Goal: Task Accomplishment & Management: Use online tool/utility

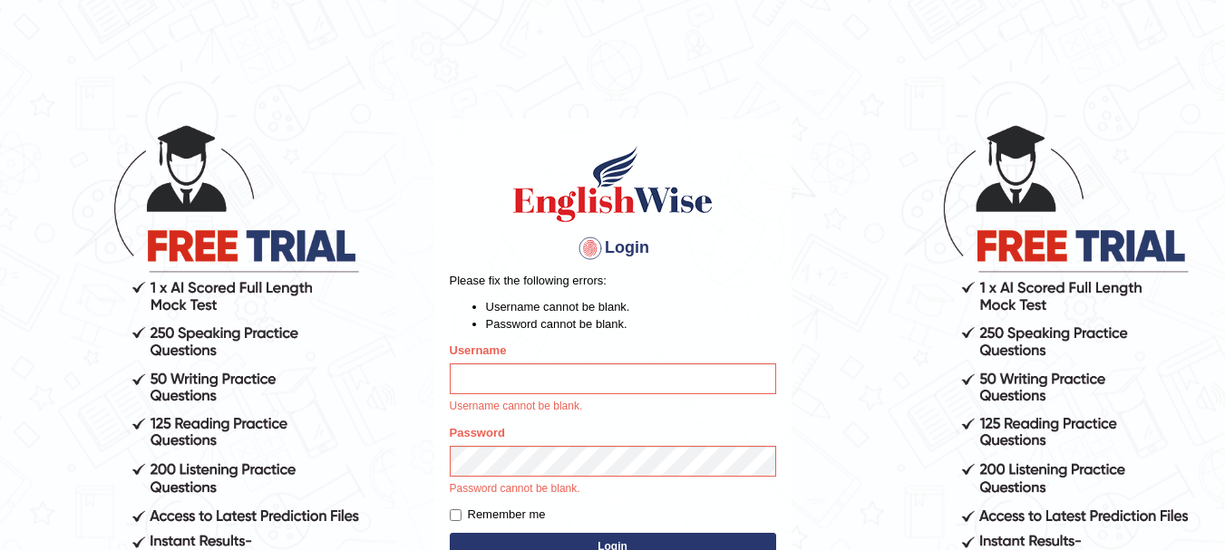
type input "rogialazim77"
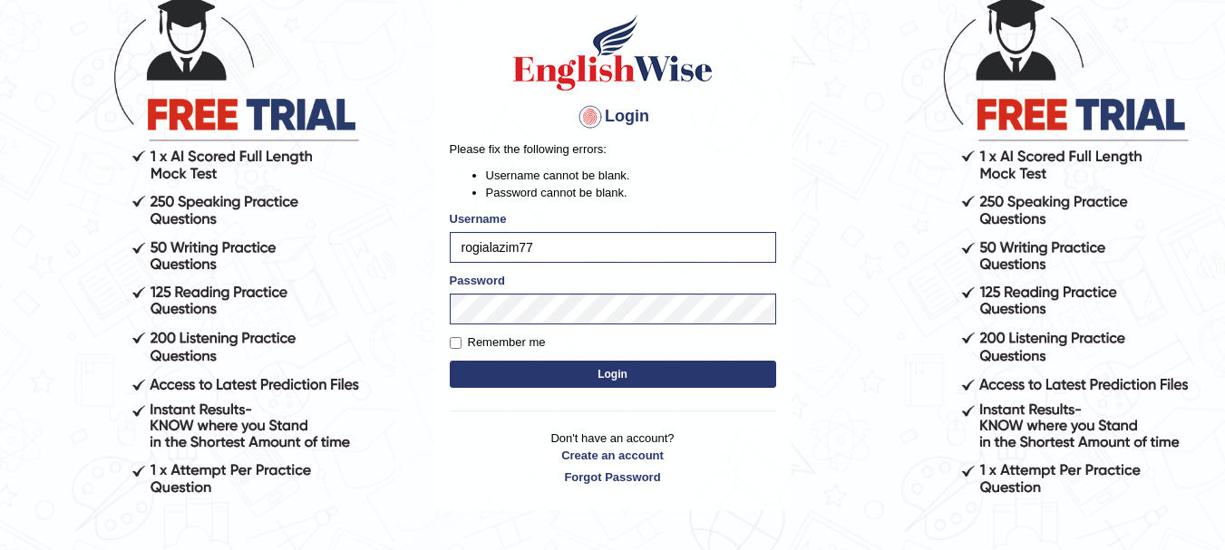
scroll to position [145, 0]
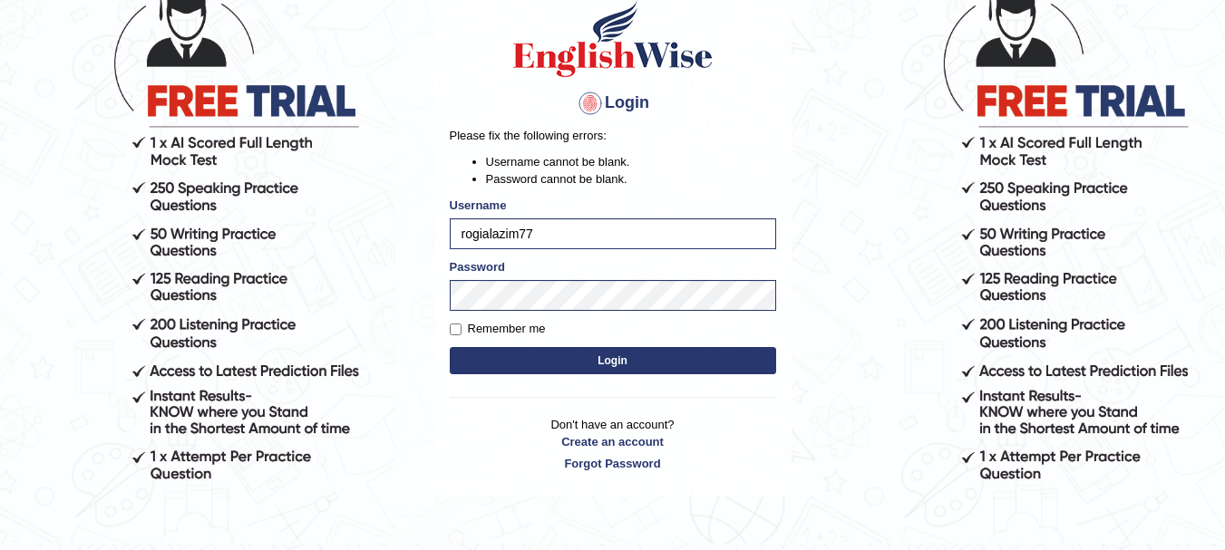
click at [613, 354] on button "Login" at bounding box center [613, 360] width 326 height 27
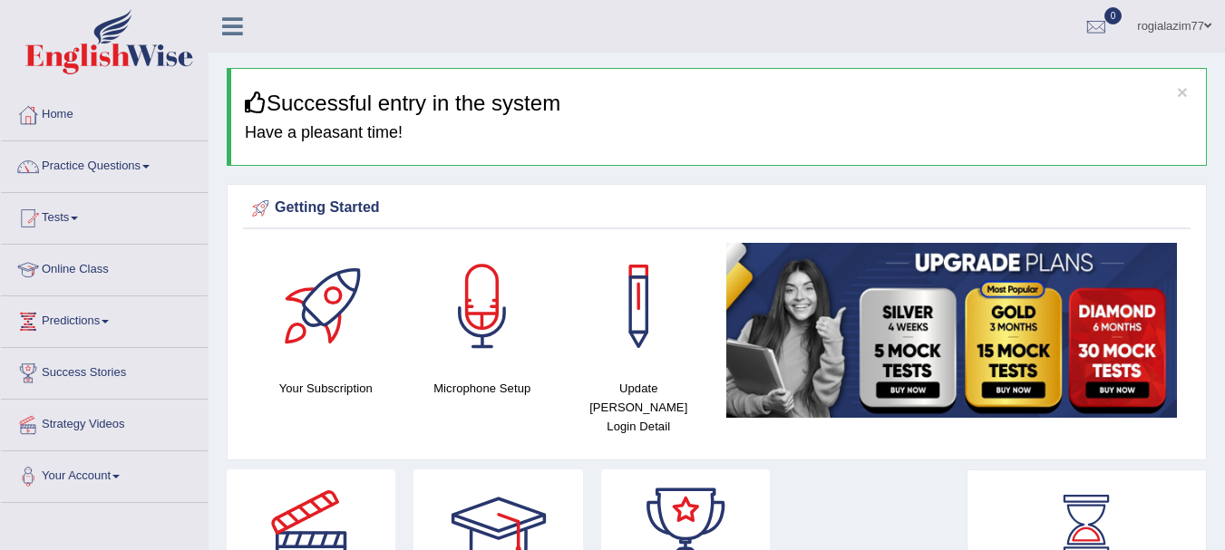
drag, startPoint x: 563, startPoint y: 365, endPoint x: 453, endPoint y: 313, distance: 121.7
click at [453, 313] on div at bounding box center [482, 306] width 127 height 127
